Goal: Information Seeking & Learning: Learn about a topic

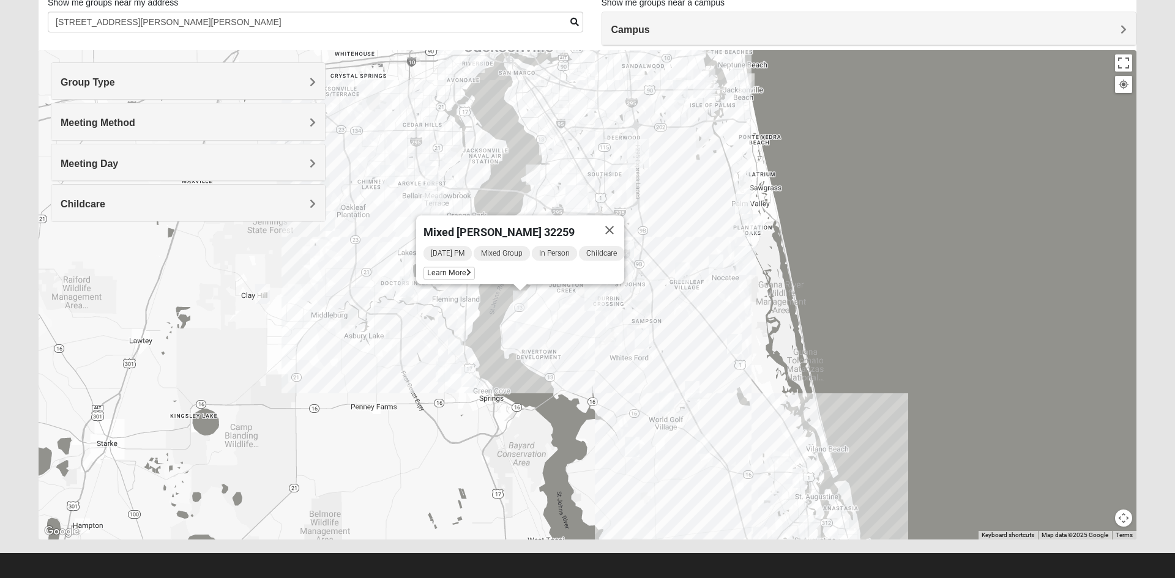
scroll to position [89, 0]
click at [269, 94] on div "Group Type" at bounding box center [188, 81] width 274 height 36
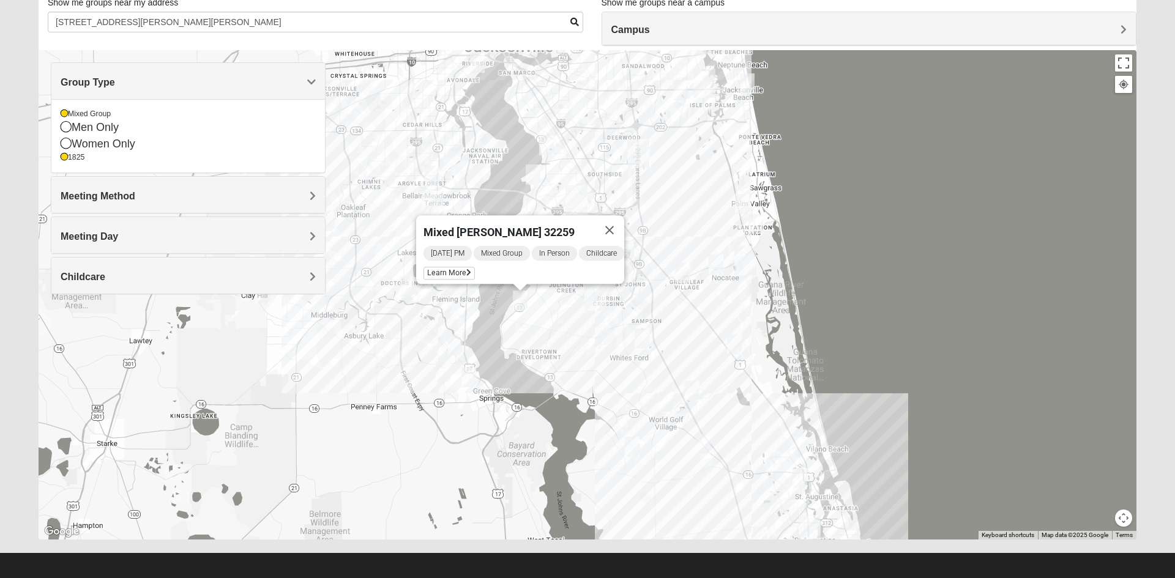
click at [609, 226] on button "Close" at bounding box center [609, 229] width 29 height 29
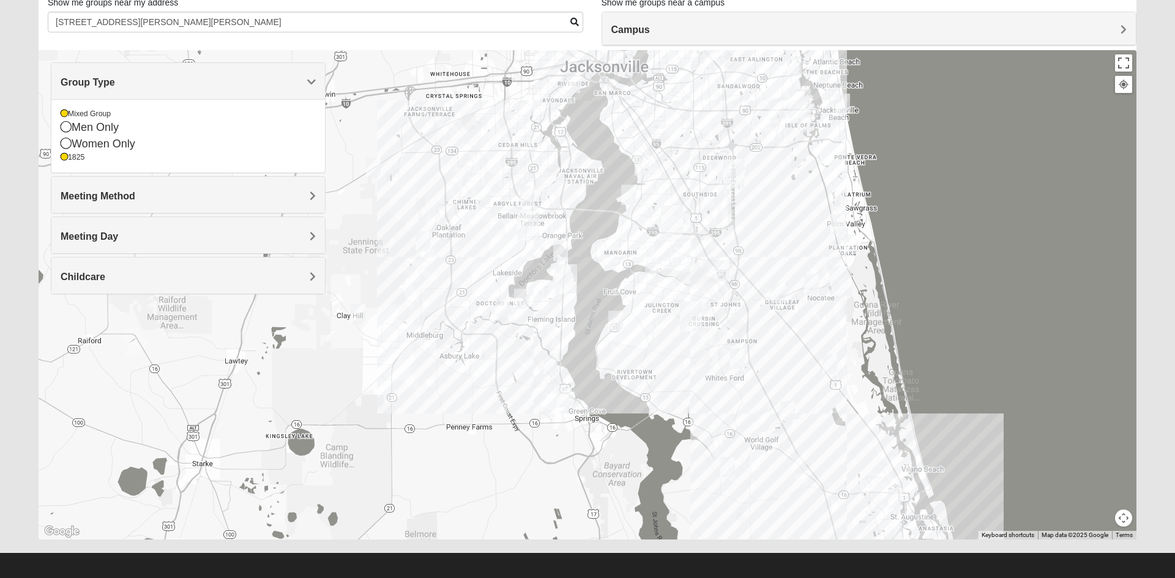
click at [736, 362] on img "Mixed Stevens 32092" at bounding box center [737, 359] width 24 height 30
click at [655, 325] on span "Learn More" at bounding box center [660, 331] width 51 height 13
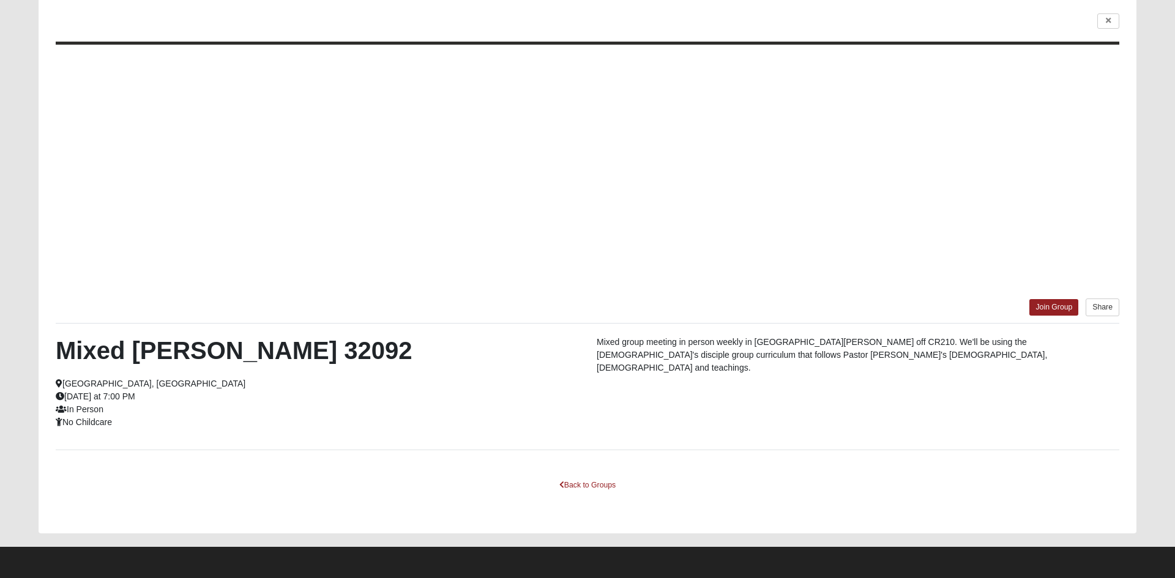
scroll to position [35, 0]
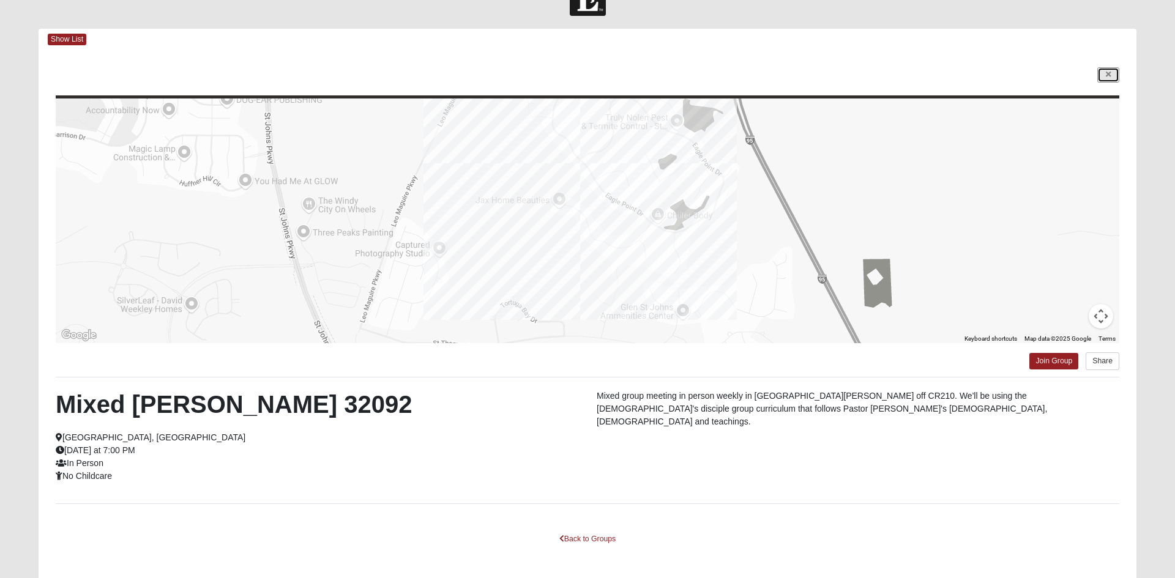
click at [1108, 75] on icon at bounding box center [1108, 74] width 5 height 7
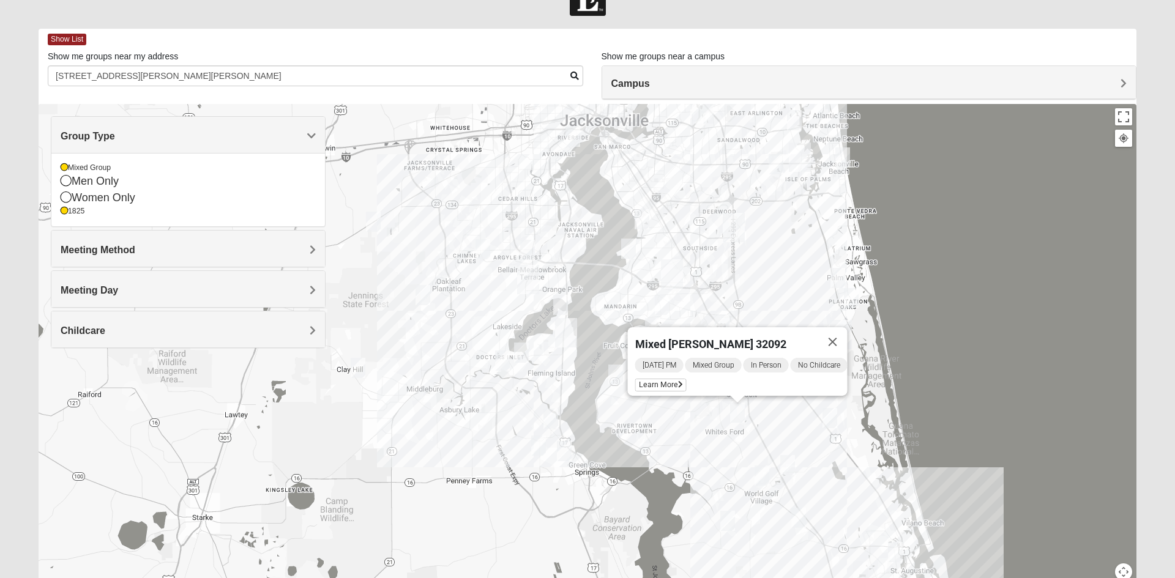
click at [843, 333] on button "Close" at bounding box center [832, 341] width 29 height 29
click at [650, 88] on span "Campus" at bounding box center [630, 83] width 39 height 10
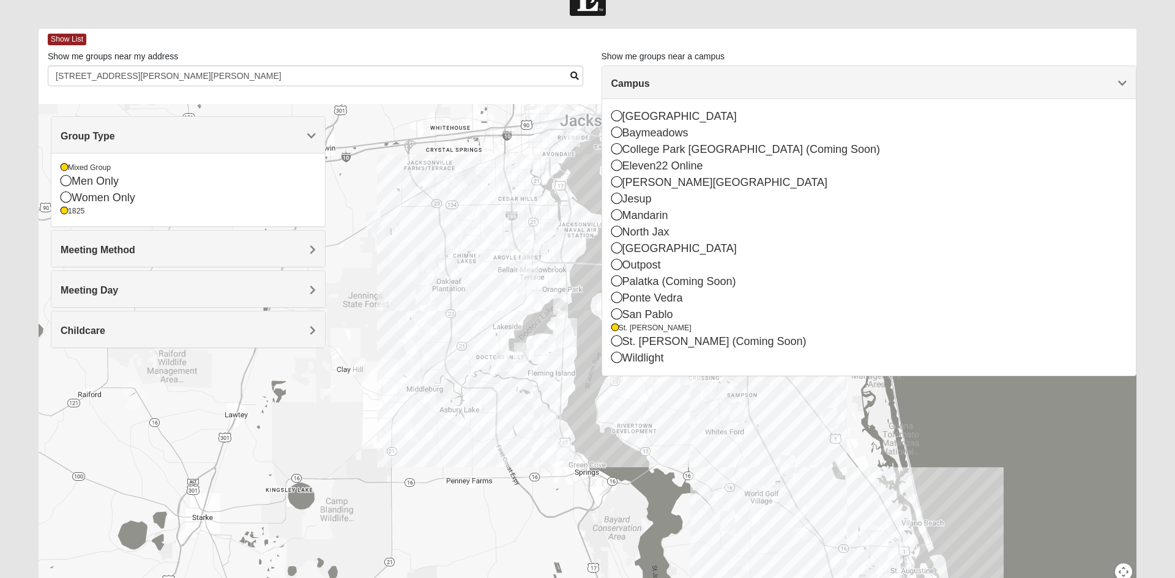
click at [650, 89] on span "Campus" at bounding box center [630, 83] width 39 height 10
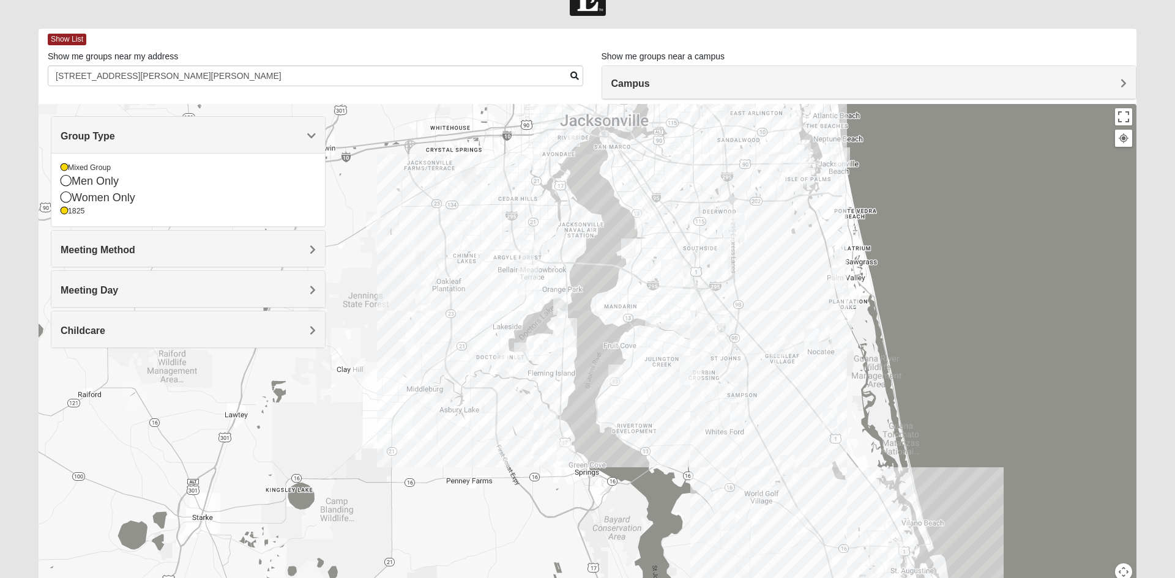
click at [542, 450] on img "1825 Mixed Thompson 32043" at bounding box center [538, 446] width 24 height 30
click at [544, 447] on img "1825 Mixed Thompson 32043" at bounding box center [538, 446] width 24 height 30
click at [839, 329] on img "Ponte Vedra" at bounding box center [841, 334] width 32 height 39
click at [762, 472] on img "1825 Mixed Barfield 32092" at bounding box center [762, 476] width 24 height 30
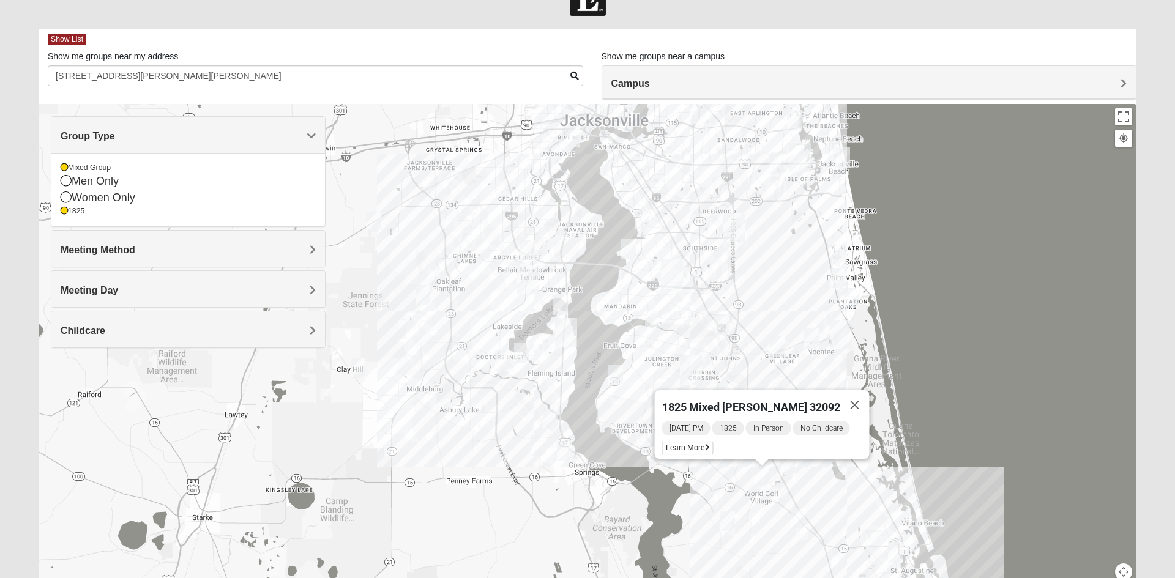
click at [79, 212] on div "1825" at bounding box center [188, 211] width 255 height 10
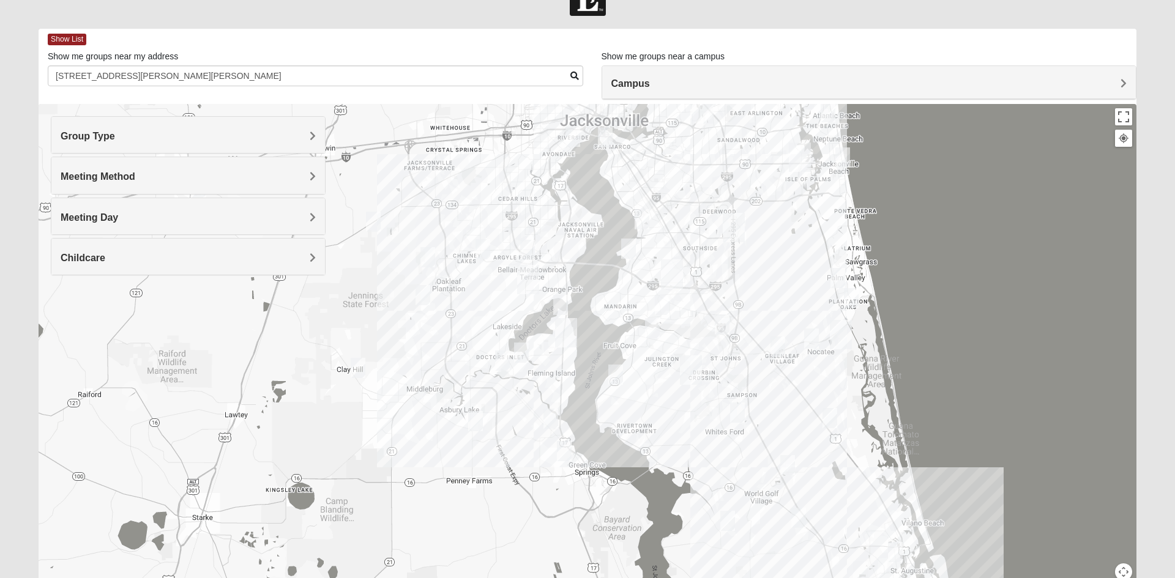
click at [303, 140] on h4 "Group Type" at bounding box center [188, 136] width 255 height 12
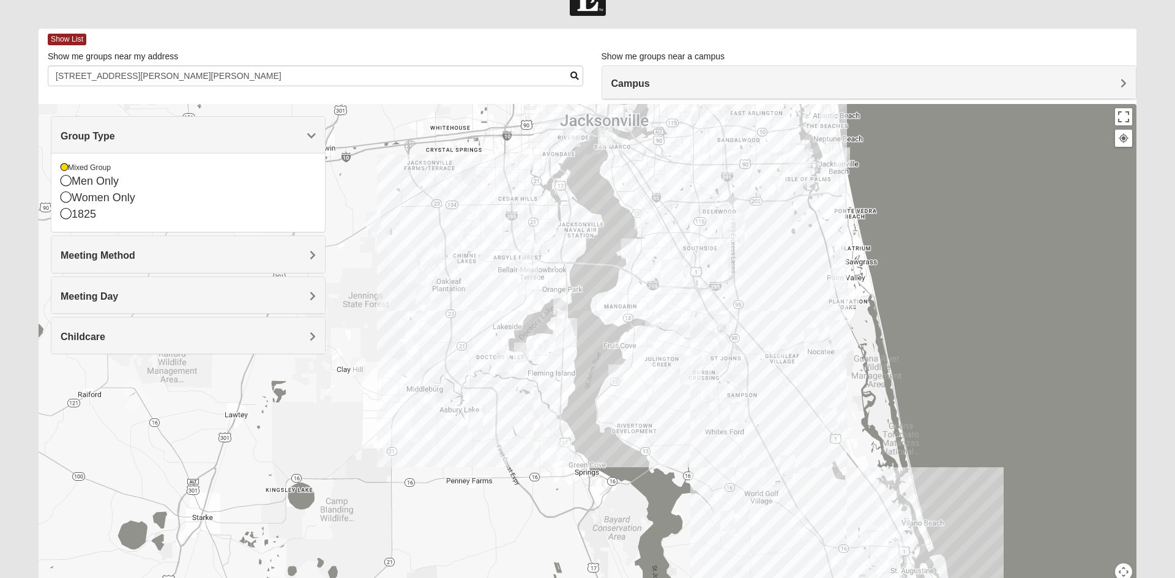
click at [317, 251] on div "Meeting Method" at bounding box center [188, 254] width 274 height 36
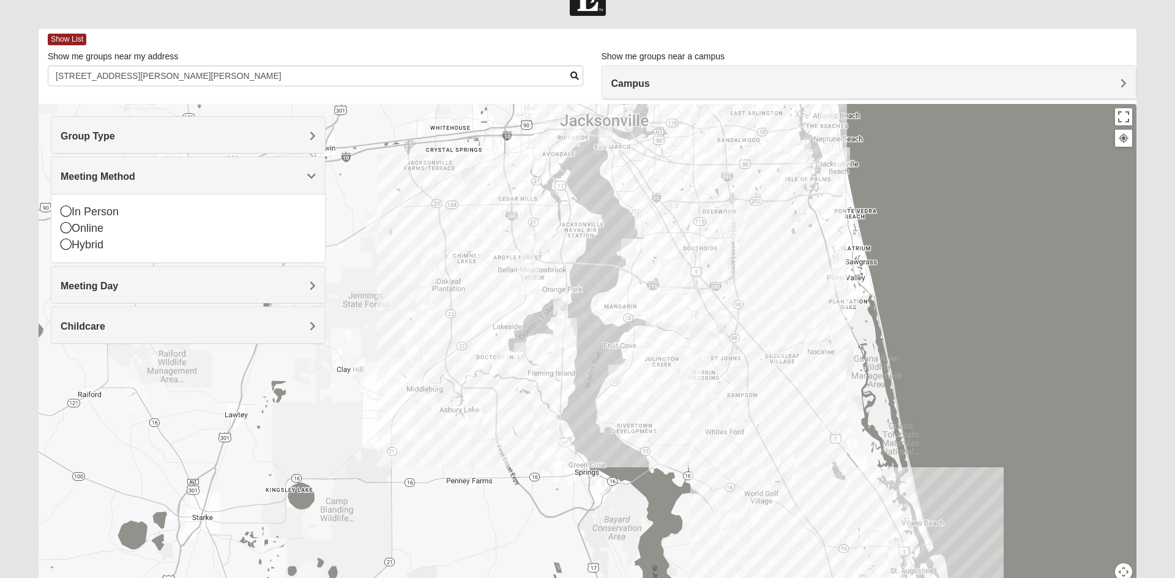
click at [293, 282] on h4 "Meeting Day" at bounding box center [188, 286] width 255 height 12
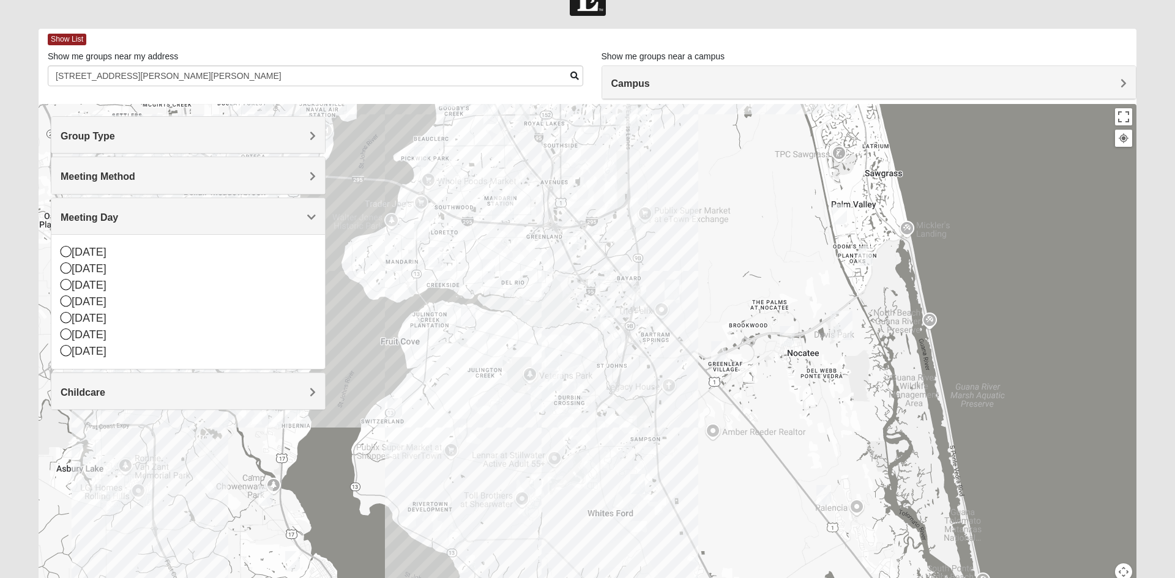
click at [228, 146] on div "Group Type" at bounding box center [188, 135] width 274 height 36
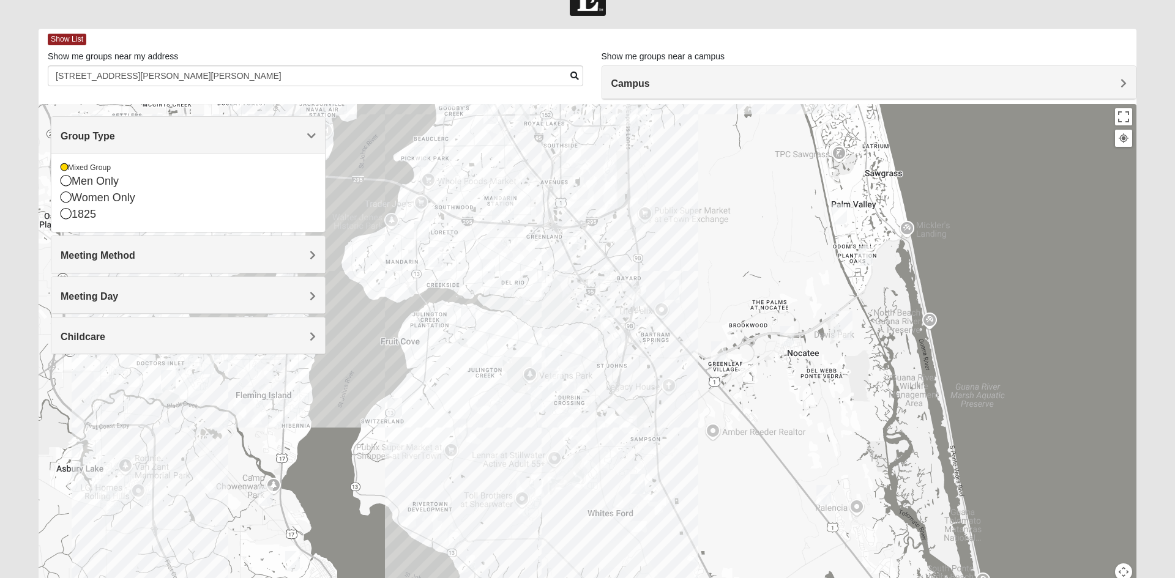
click at [317, 252] on div "Meeting Method" at bounding box center [188, 254] width 274 height 36
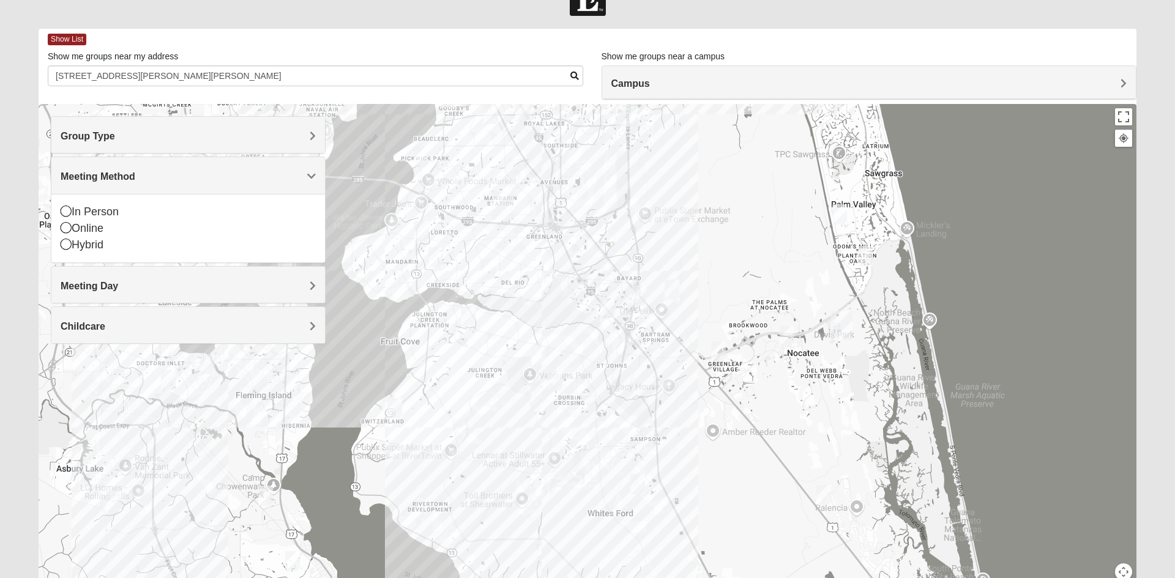
click at [70, 211] on icon at bounding box center [66, 211] width 11 height 11
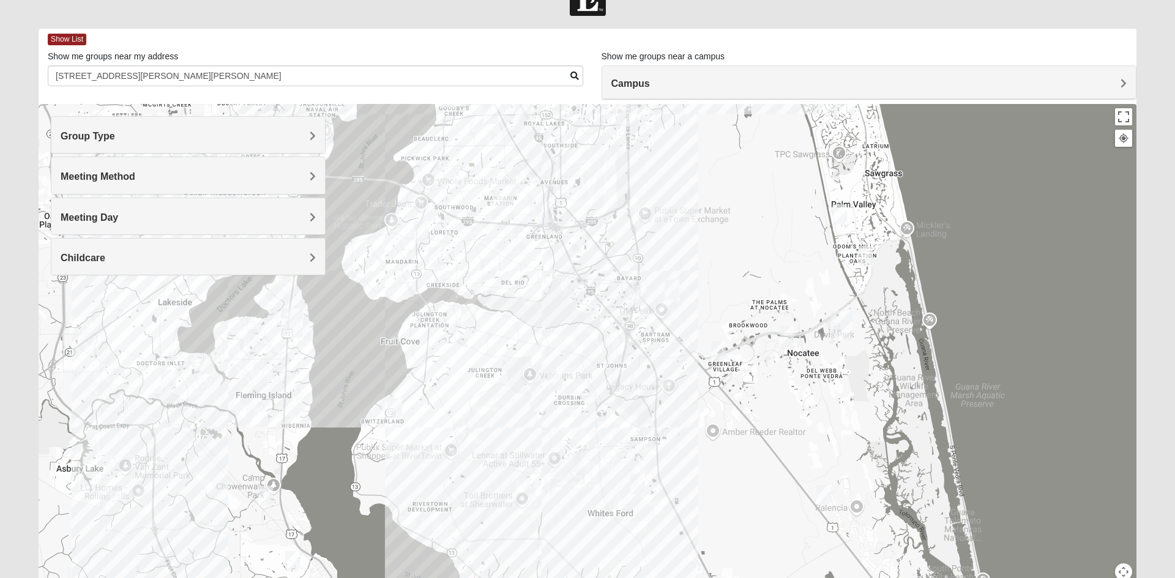
click at [857, 333] on img "Ponte Vedra" at bounding box center [842, 325] width 32 height 39
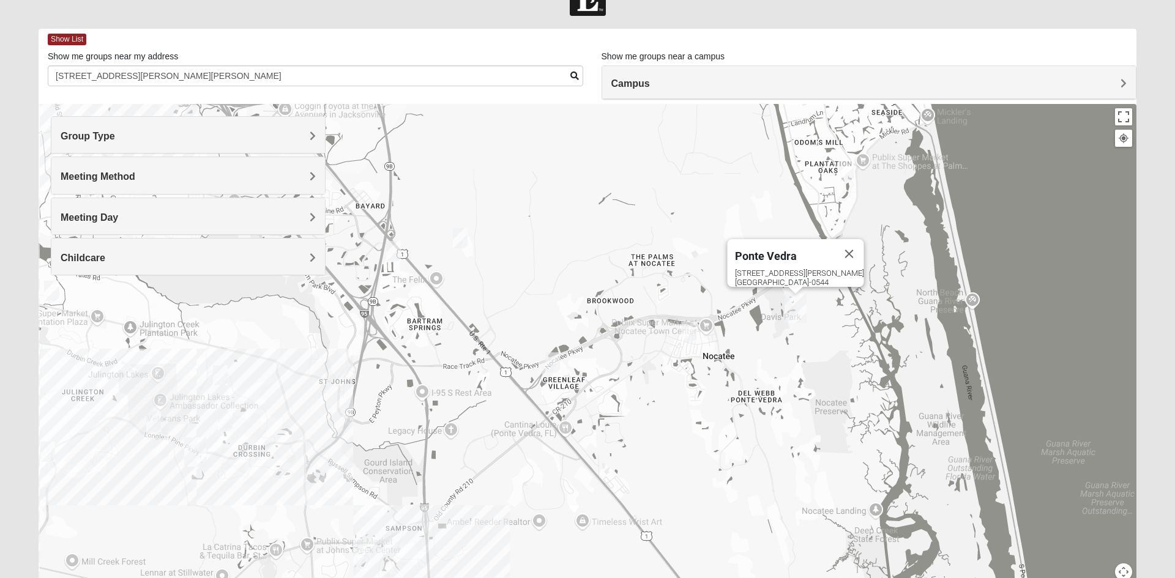
click at [799, 307] on img "Ponte Vedra" at bounding box center [796, 308] width 32 height 39
click at [788, 270] on div "[STREET_ADDRESS][PERSON_NAME][PERSON_NAME]" at bounding box center [799, 278] width 129 height 18
click at [801, 270] on div "[STREET_ADDRESS][PERSON_NAME][PERSON_NAME]" at bounding box center [799, 278] width 129 height 18
click at [798, 313] on img "Ponte Vedra" at bounding box center [796, 308] width 32 height 39
click at [797, 311] on img "Ponte Vedra" at bounding box center [796, 308] width 32 height 39
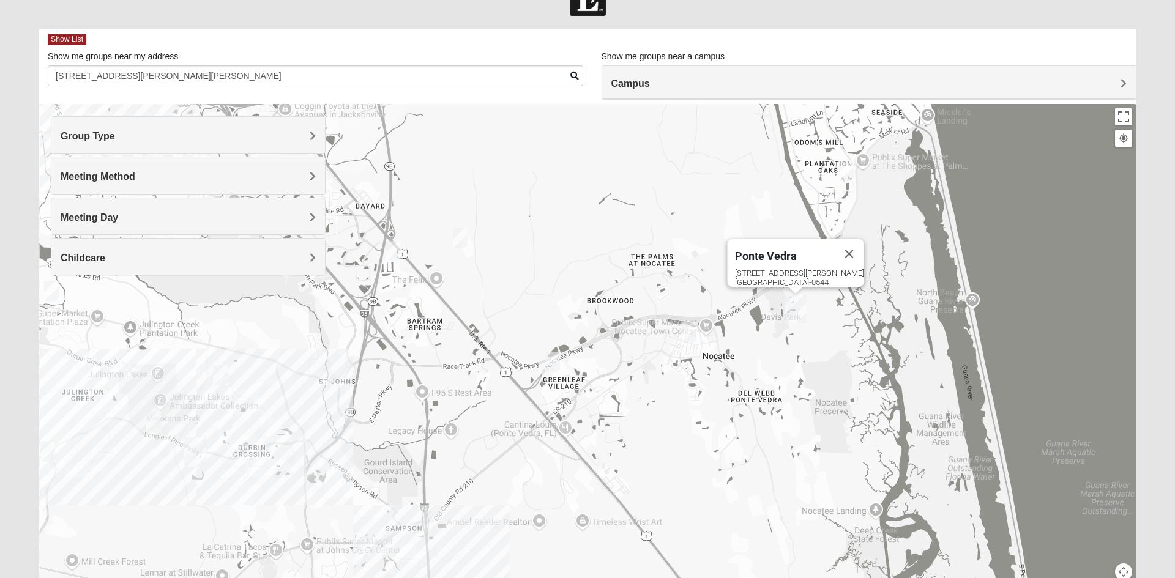
click at [797, 311] on img "Ponte Vedra" at bounding box center [796, 308] width 32 height 39
click at [796, 320] on img "Ponte Vedra" at bounding box center [796, 308] width 32 height 39
click at [803, 299] on img "Ponte Vedra" at bounding box center [796, 308] width 32 height 39
click at [797, 297] on img "Ponte Vedra" at bounding box center [796, 308] width 32 height 39
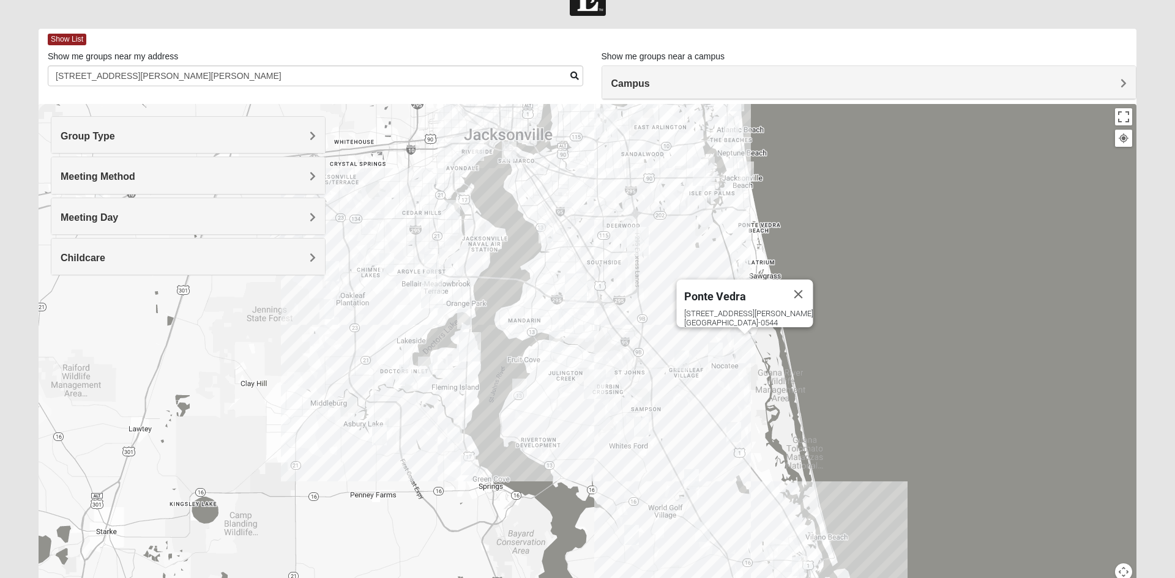
click at [325, 138] on div "Group Type Mixed Group Men Only Women Only 1825" at bounding box center [188, 134] width 275 height 37
click at [298, 138] on h4 "Group Type" at bounding box center [188, 136] width 255 height 12
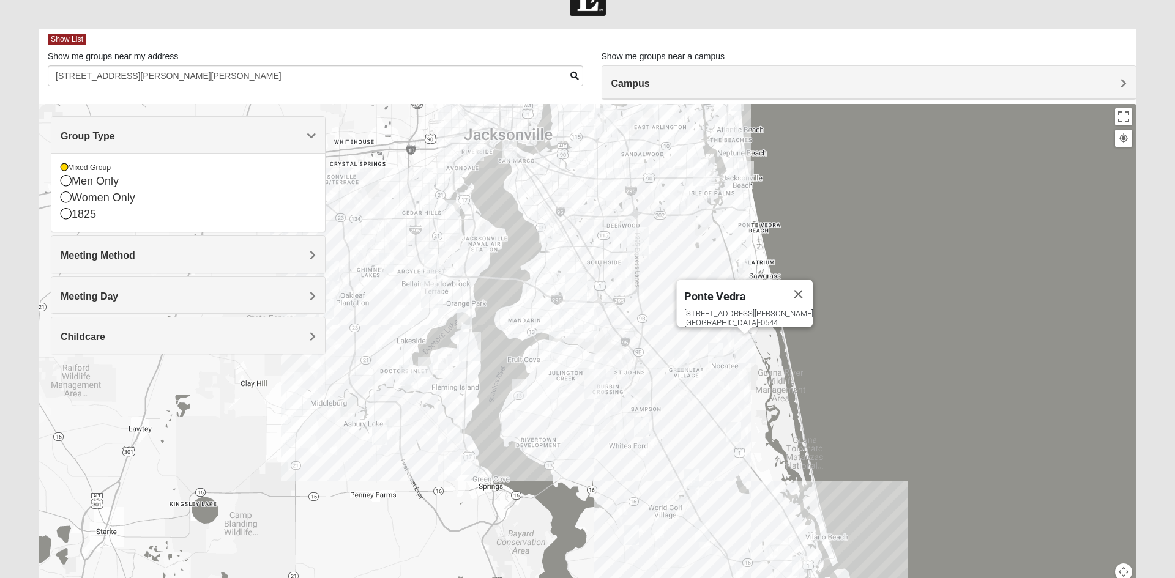
click at [77, 210] on div "1825" at bounding box center [188, 214] width 255 height 17
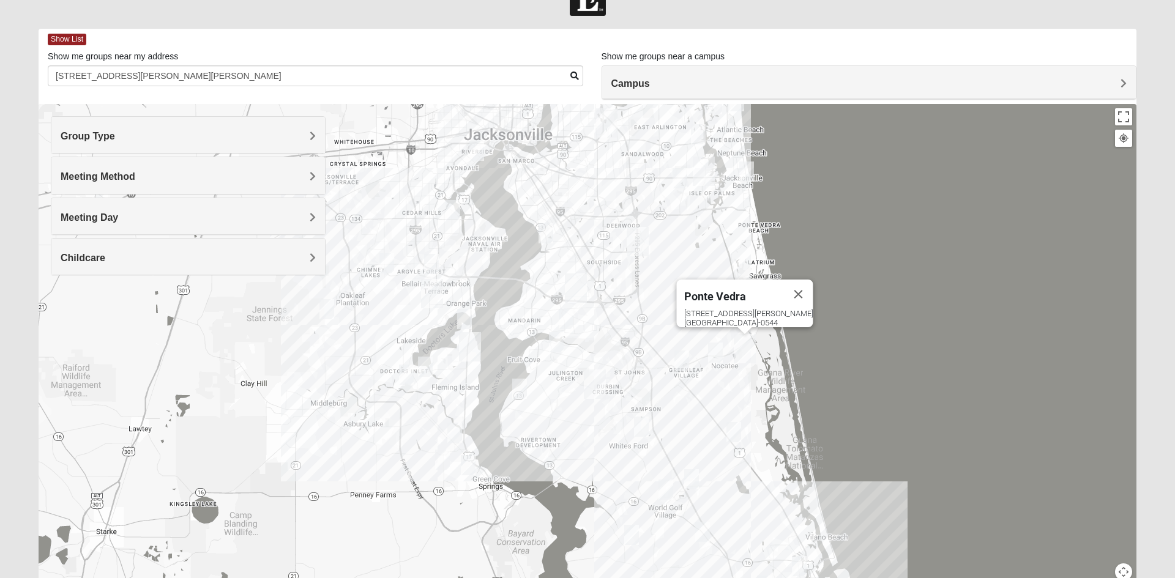
click at [66, 194] on div "Meeting Method In Person Online Hybrid" at bounding box center [188, 175] width 275 height 37
click at [197, 138] on h4 "Group Type" at bounding box center [188, 136] width 255 height 12
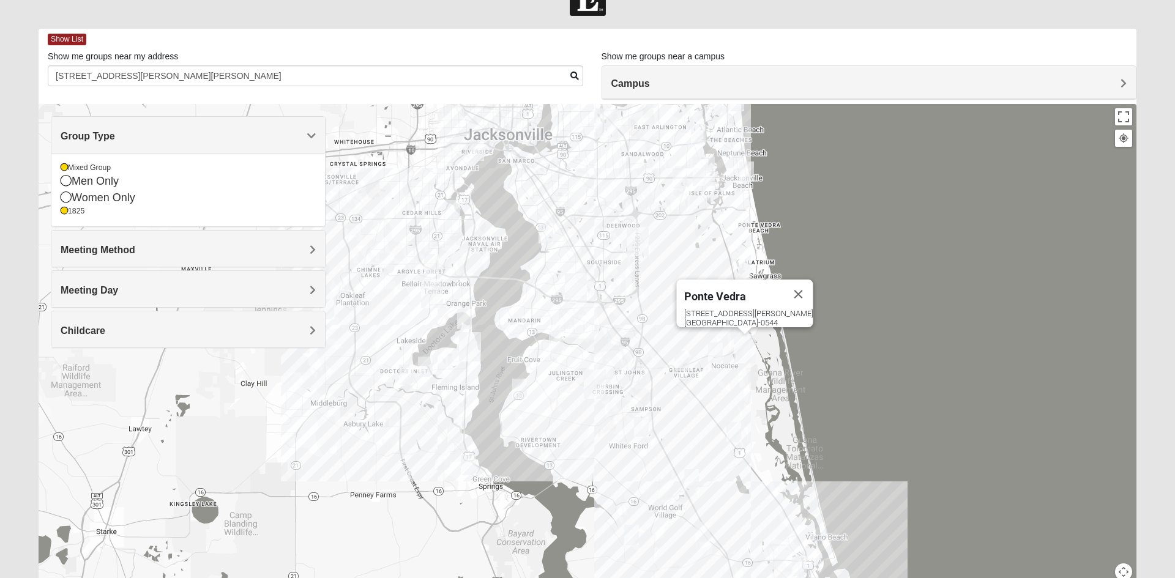
click at [72, 198] on div "Women Only" at bounding box center [188, 198] width 255 height 17
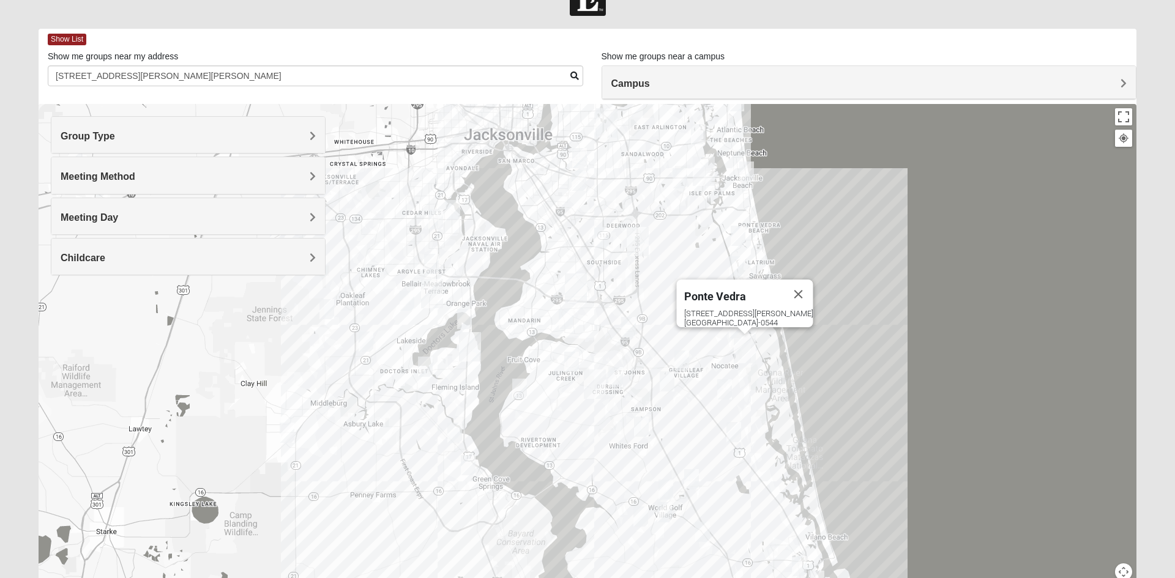
click at [112, 147] on div "Group Type" at bounding box center [188, 135] width 274 height 36
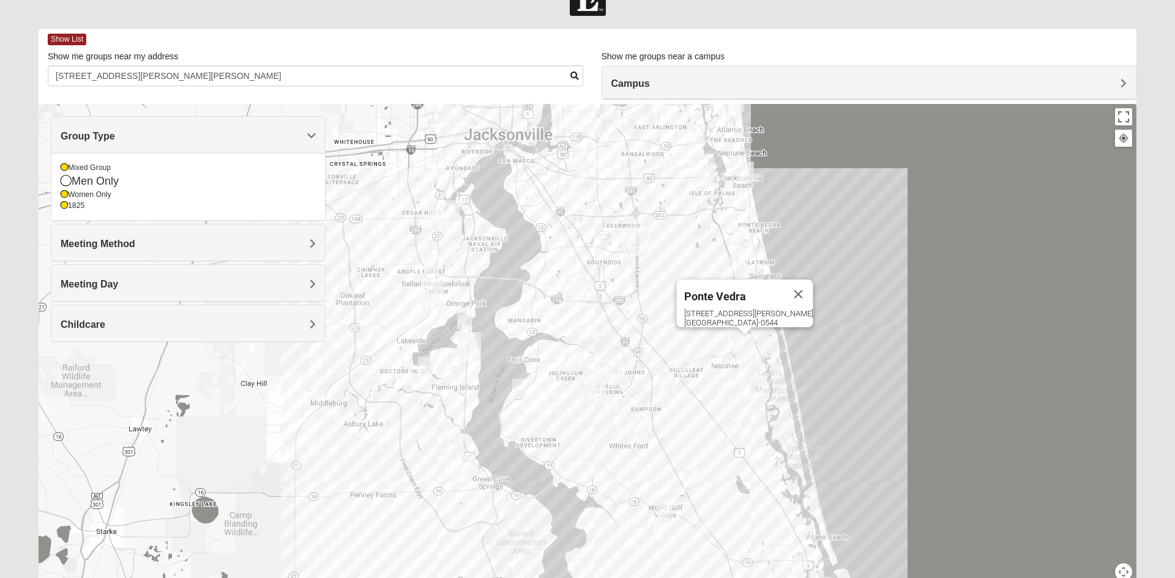
click at [64, 206] on icon at bounding box center [64, 205] width 7 height 7
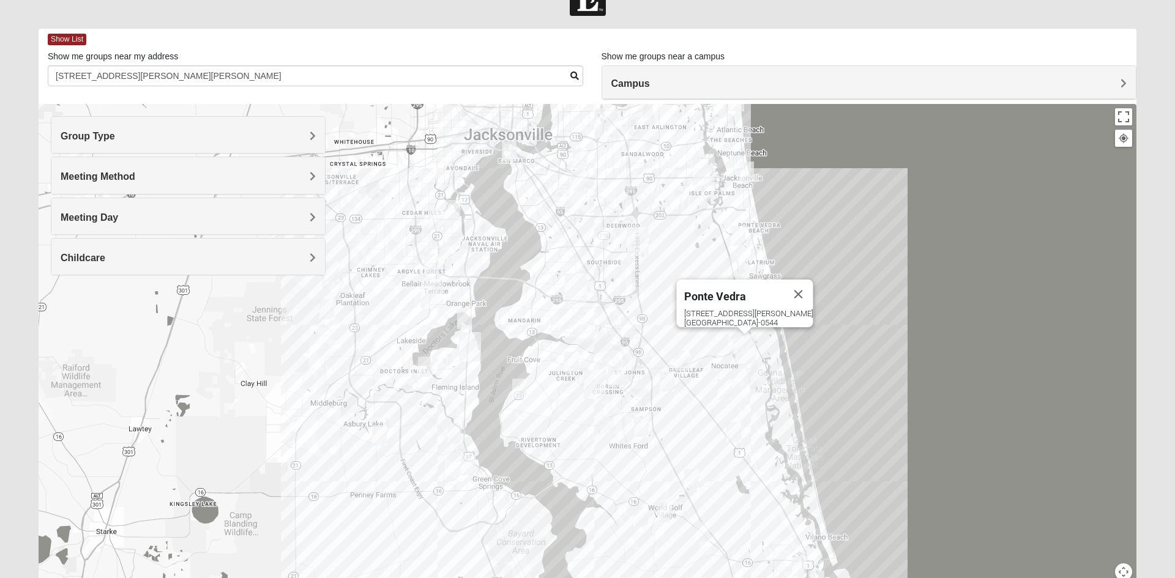
click at [127, 135] on h4 "Group Type" at bounding box center [188, 136] width 255 height 12
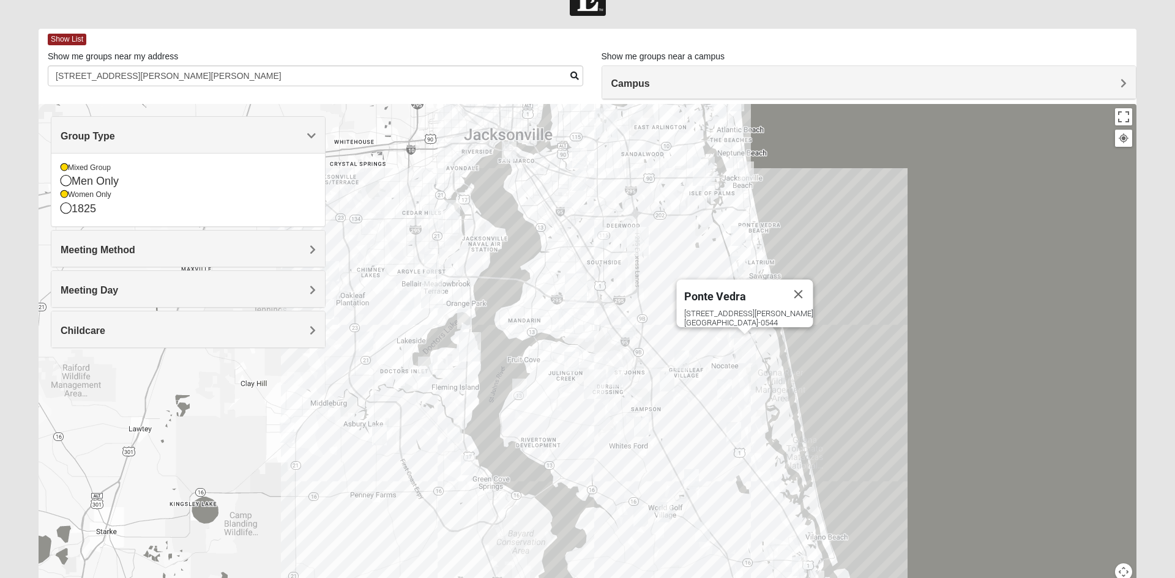
click at [67, 170] on icon at bounding box center [64, 167] width 7 height 7
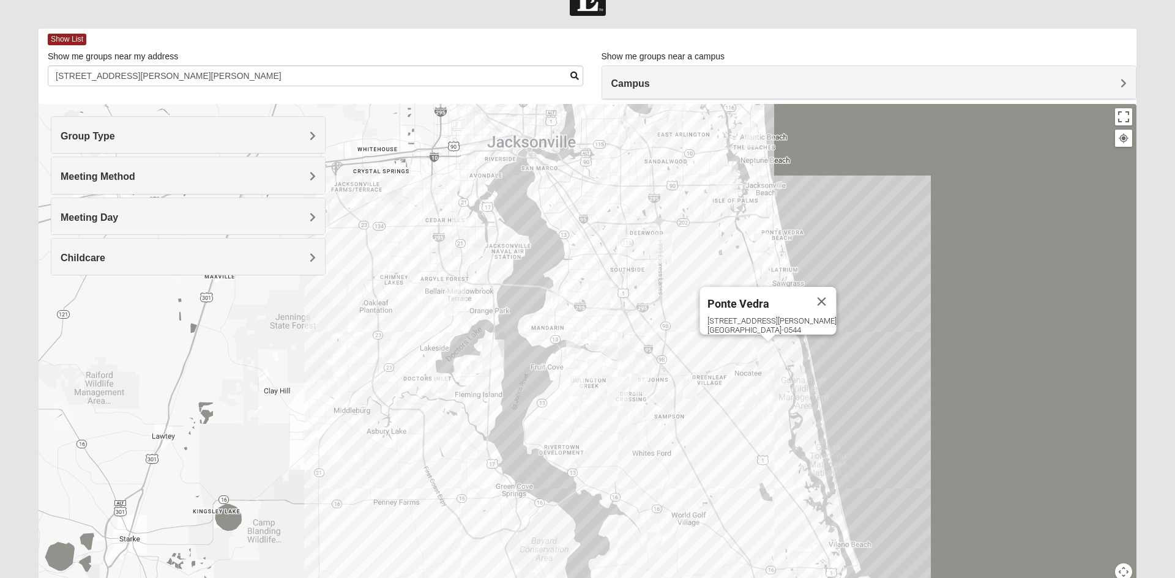
click at [753, 365] on img "Ponte Vedra" at bounding box center [768, 356] width 32 height 39
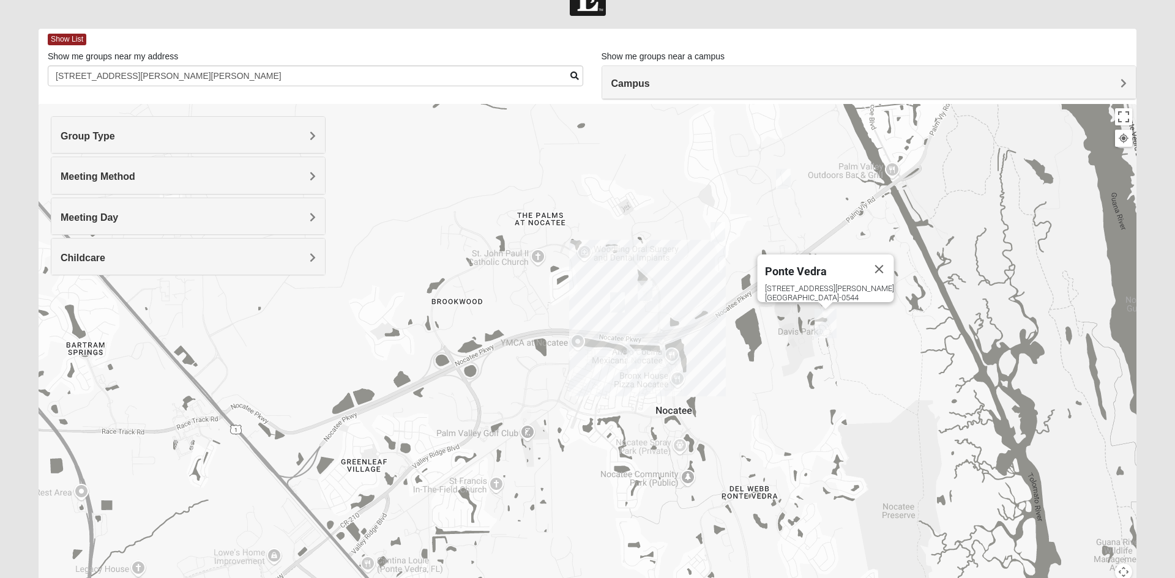
click at [643, 359] on img "Womens Santos (Portuguese-Speaking) 32081" at bounding box center [634, 359] width 24 height 30
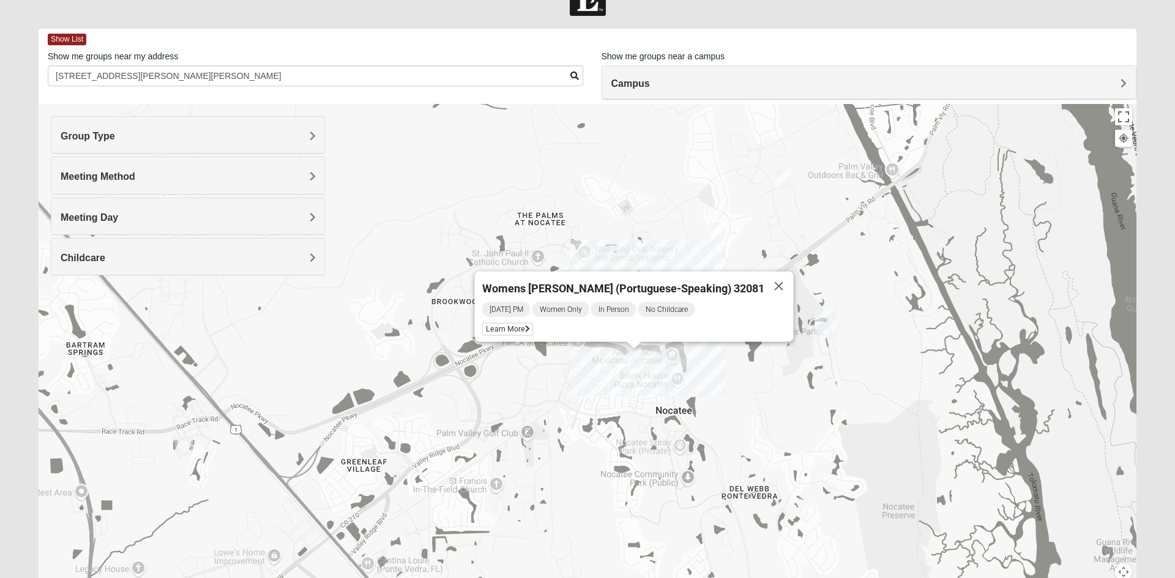
click at [719, 238] on img "Womens Bonner 32081" at bounding box center [718, 232] width 24 height 30
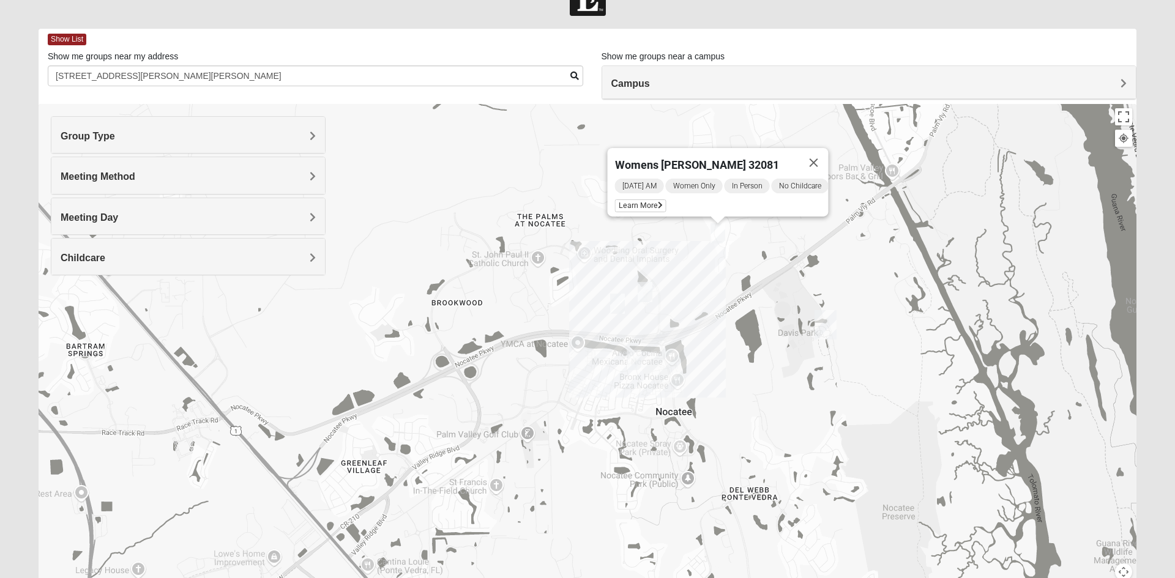
click at [652, 296] on img "Womens Damrow 32081" at bounding box center [645, 292] width 24 height 30
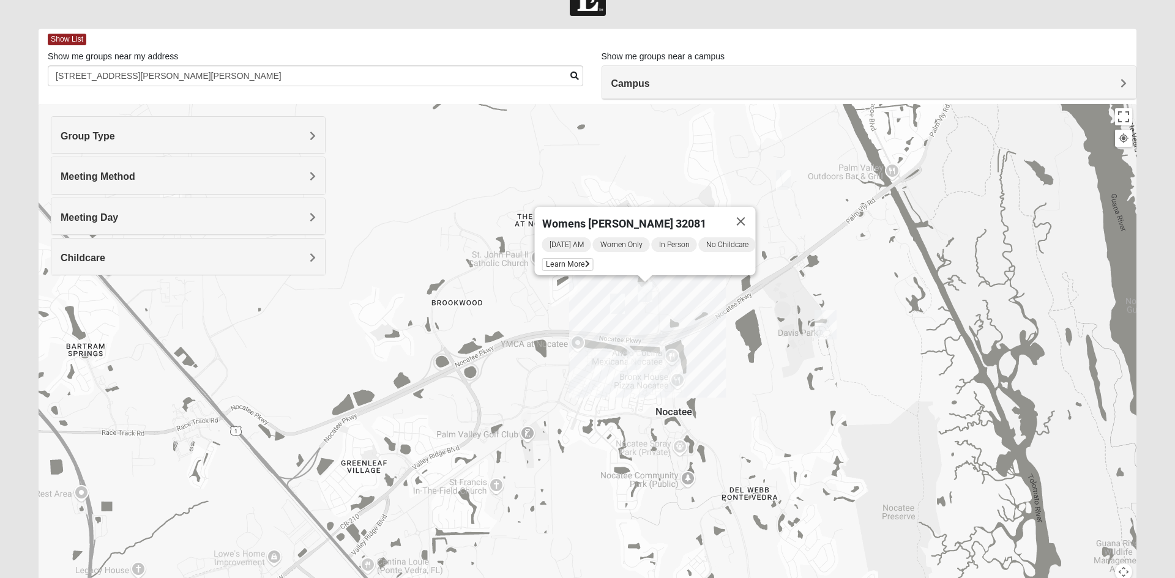
click at [625, 310] on img "Womens Piscitelli 32081" at bounding box center [617, 304] width 24 height 30
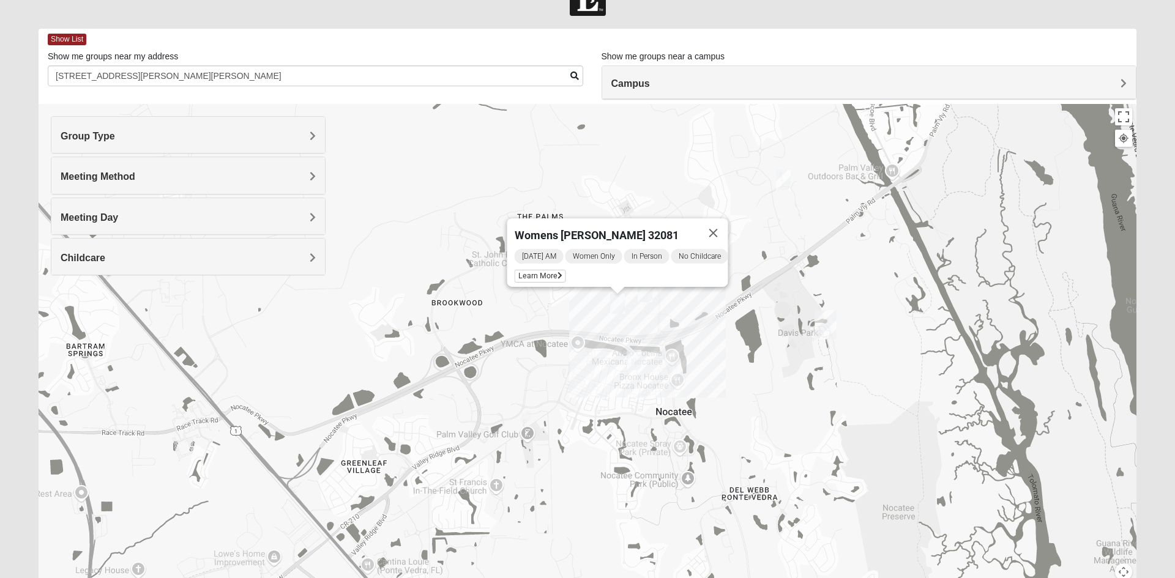
click at [647, 300] on img "Womens Damrow 32081" at bounding box center [645, 292] width 24 height 30
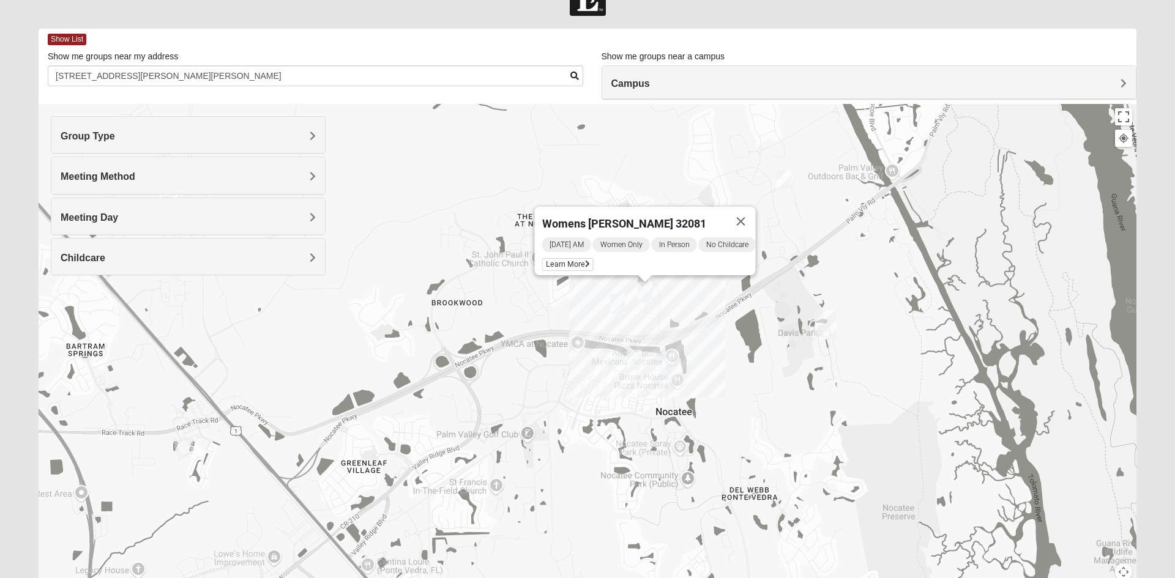
click at [644, 217] on span "Womens [PERSON_NAME] 32081" at bounding box center [624, 223] width 164 height 13
click at [585, 261] on icon at bounding box center [587, 264] width 5 height 7
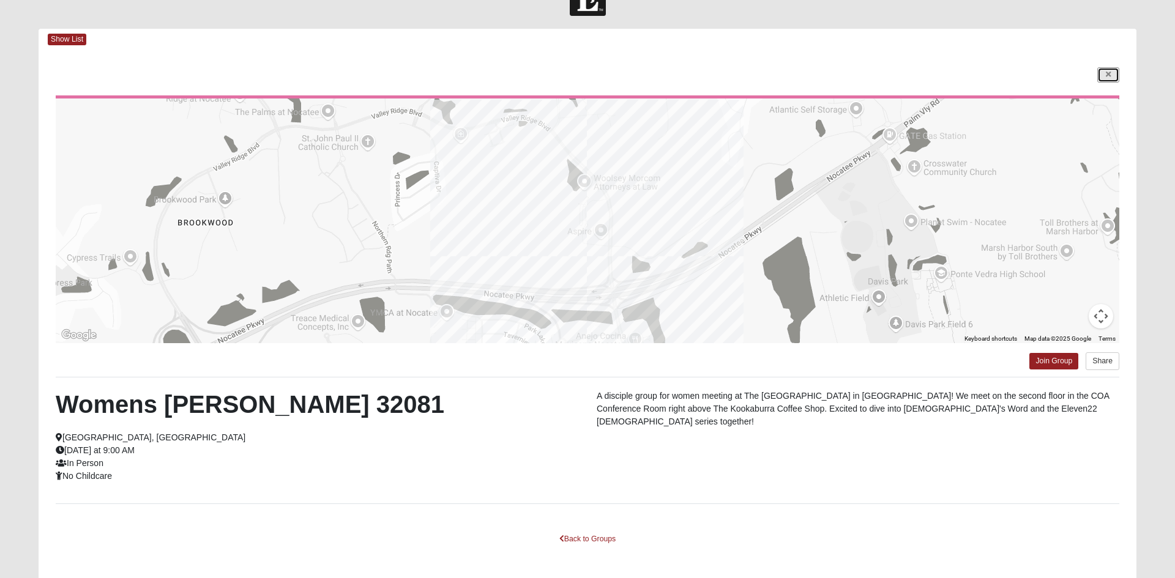
click at [1118, 78] on link at bounding box center [1108, 74] width 22 height 15
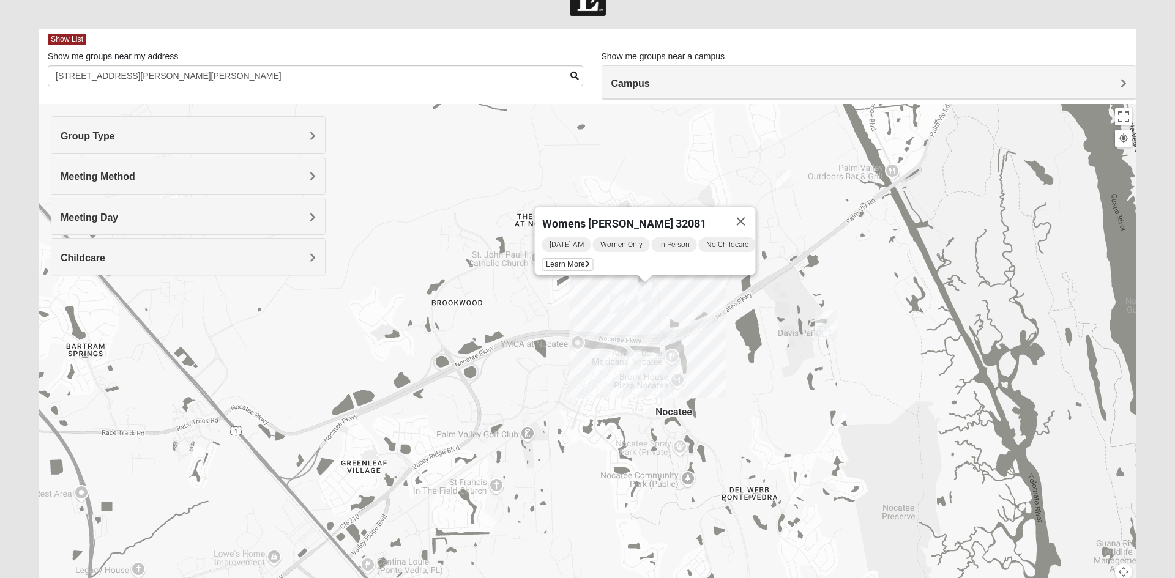
click at [792, 179] on img "Womens Masulli 32081" at bounding box center [783, 180] width 24 height 30
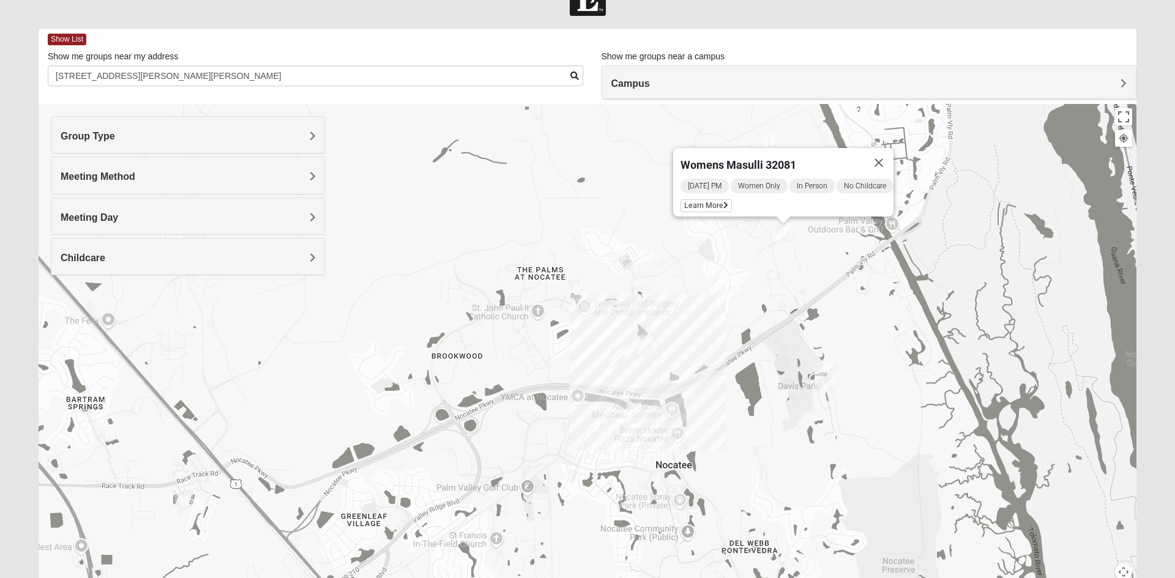
click at [701, 199] on span "Learn More" at bounding box center [705, 205] width 51 height 13
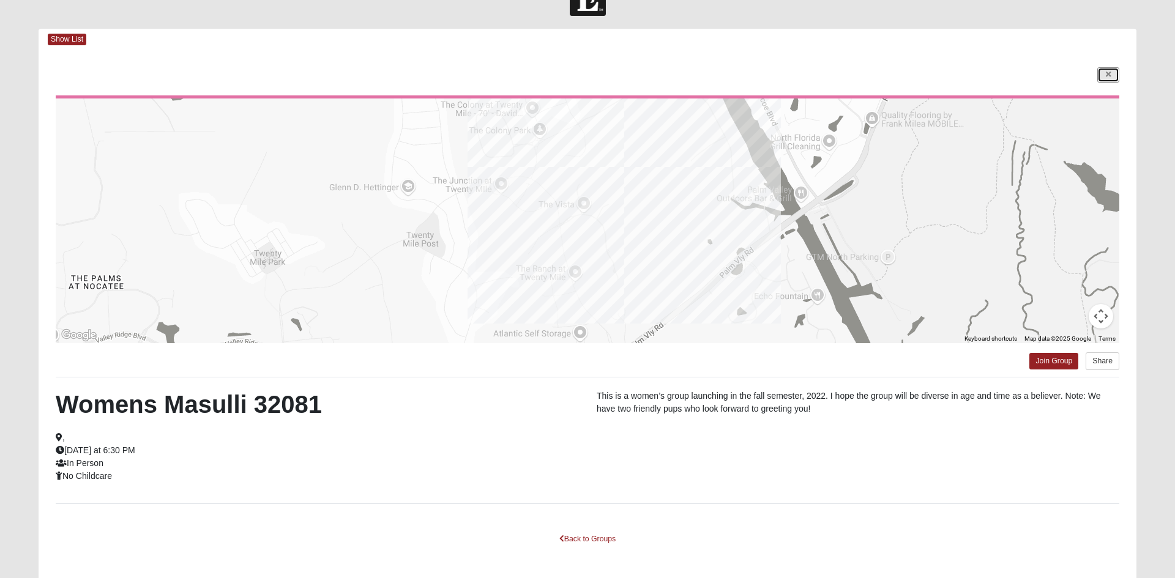
click at [1108, 75] on icon at bounding box center [1108, 74] width 5 height 7
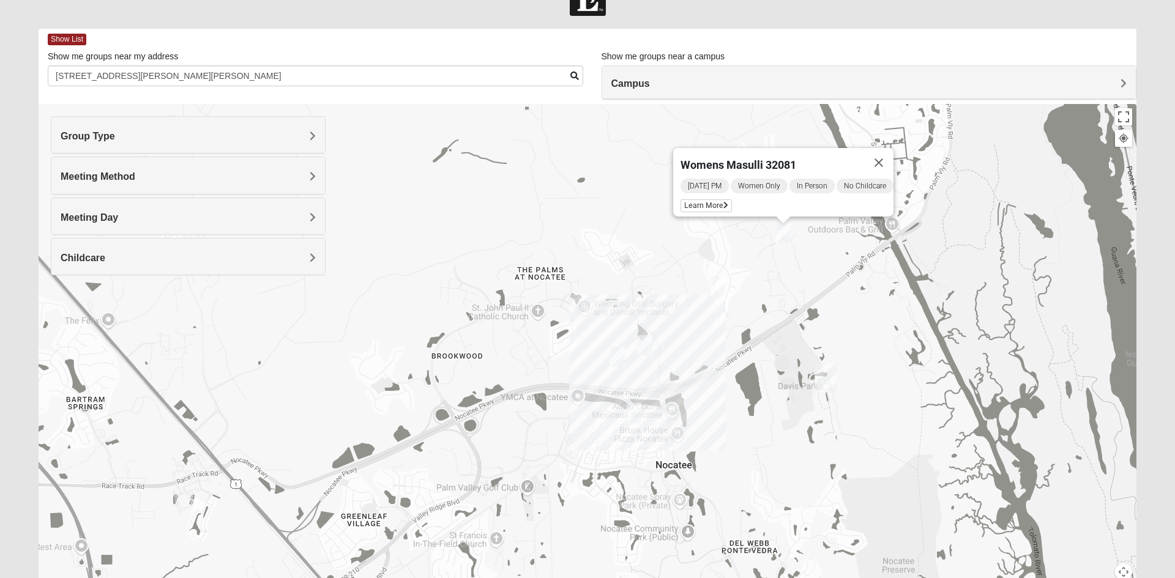
click at [655, 344] on img "Womens Damrow 32081" at bounding box center [645, 345] width 24 height 30
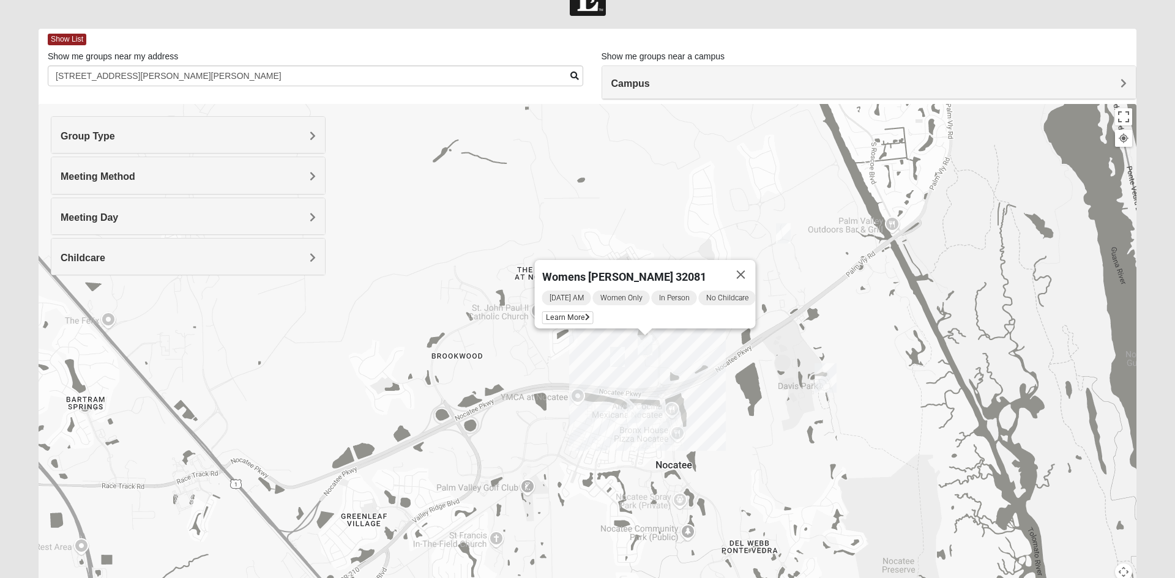
click at [565, 311] on span "Learn More" at bounding box center [567, 317] width 51 height 13
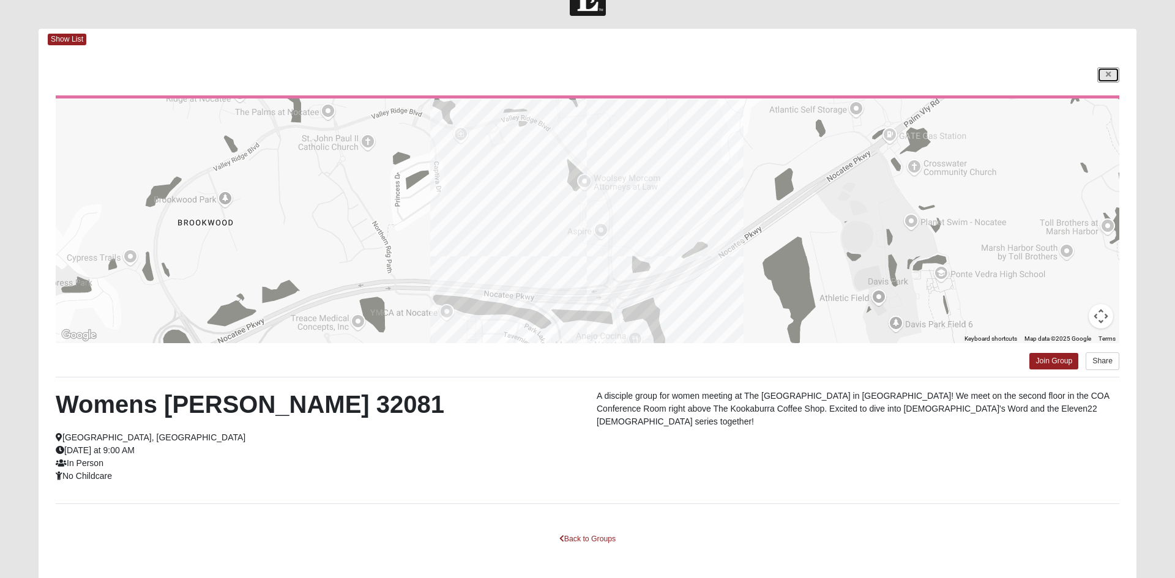
click at [1109, 73] on icon at bounding box center [1108, 74] width 5 height 7
